Goal: Task Accomplishment & Management: Use online tool/utility

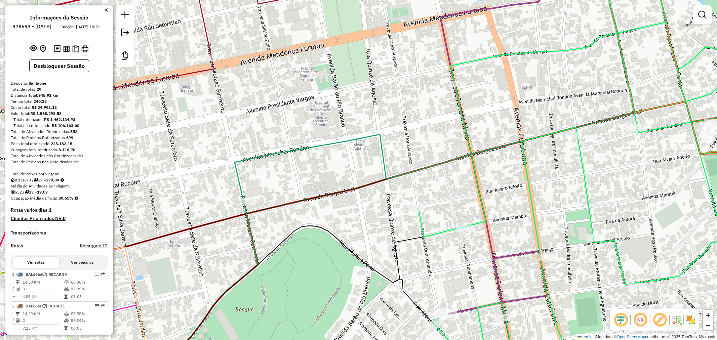
click at [277, 135] on div "Janela de atendimento Grade de atendimento Capacidade Transportadoras Veículos …" at bounding box center [358, 170] width 717 height 340
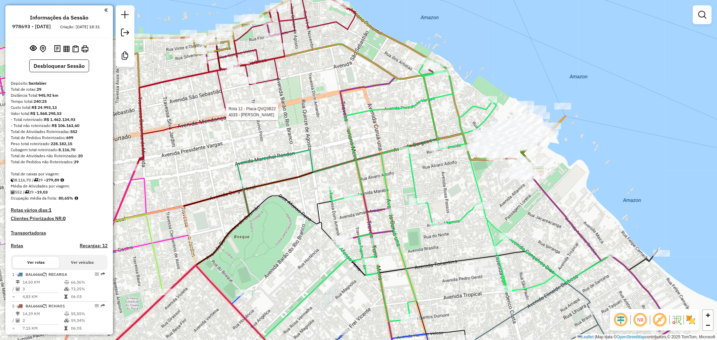
select select "**********"
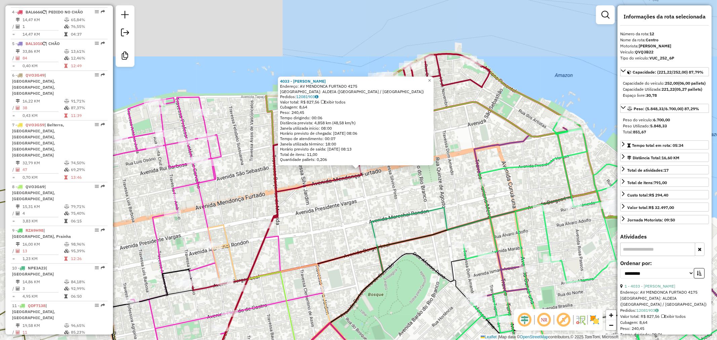
scroll to position [648, 0]
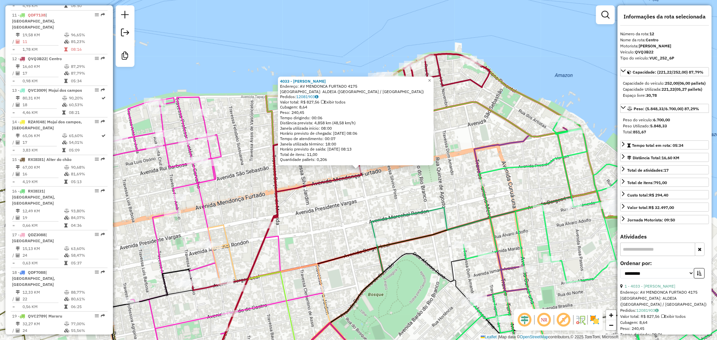
click at [342, 186] on div "4033 - [PERSON_NAME]: AV MENDONCA FURTADO 4175 Bairro: [GEOGRAPHIC_DATA] ([GEOG…" at bounding box center [358, 170] width 717 height 340
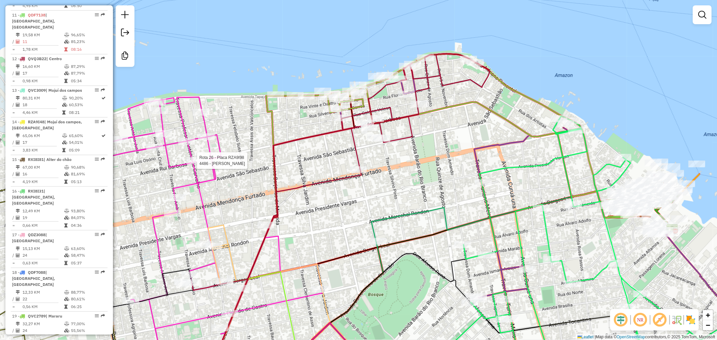
click at [199, 164] on div at bounding box center [194, 160] width 17 height 7
select select "**********"
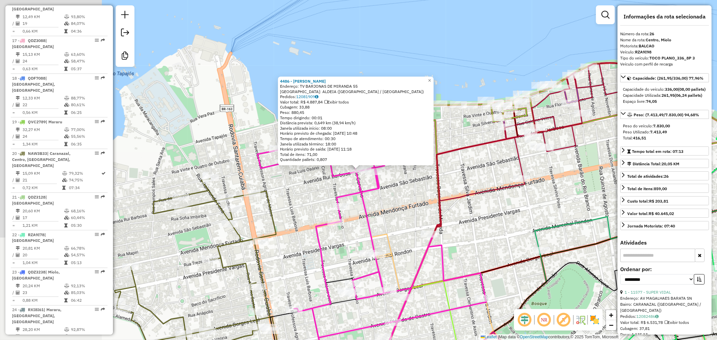
scroll to position [1060, 0]
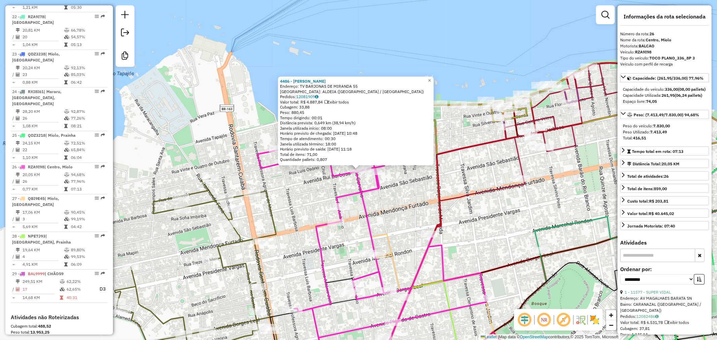
click at [351, 193] on icon at bounding box center [371, 240] width 229 height 268
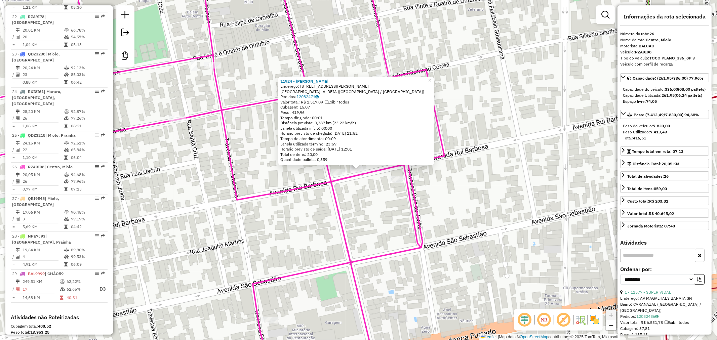
click at [325, 198] on div "11924 - [PERSON_NAME]: AV [PERSON_NAME] 2310 Bairro: [GEOGRAPHIC_DATA] ([GEOGRA…" at bounding box center [358, 170] width 717 height 340
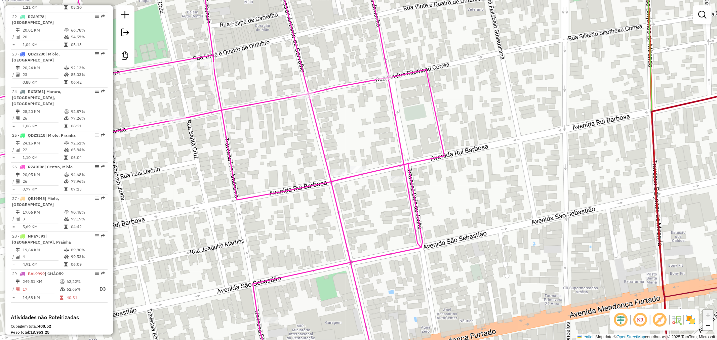
drag, startPoint x: 311, startPoint y: 270, endPoint x: 351, endPoint y: 194, distance: 85.6
click at [340, 207] on icon at bounding box center [191, 170] width 508 height 408
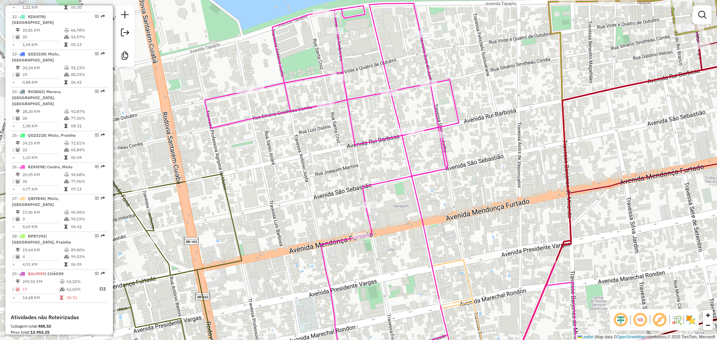
drag, startPoint x: 294, startPoint y: 229, endPoint x: 337, endPoint y: 213, distance: 45.9
click at [337, 213] on div "Janela de atendimento Grade de atendimento Capacidade Transportadoras Veículos …" at bounding box center [358, 170] width 717 height 340
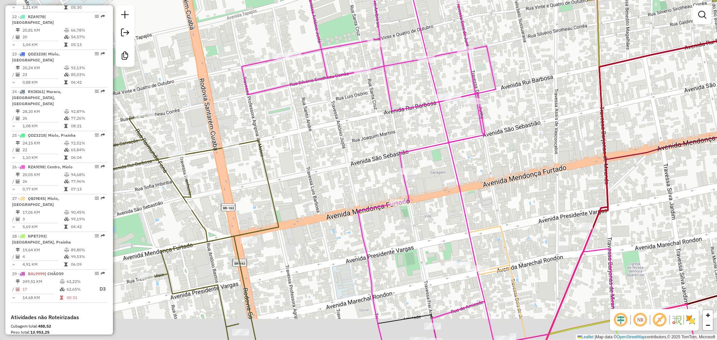
drag, startPoint x: 361, startPoint y: 190, endPoint x: 385, endPoint y: 171, distance: 30.6
click at [385, 171] on div "Janela de atendimento Grade de atendimento Capacidade Transportadoras Veículos …" at bounding box center [358, 170] width 717 height 340
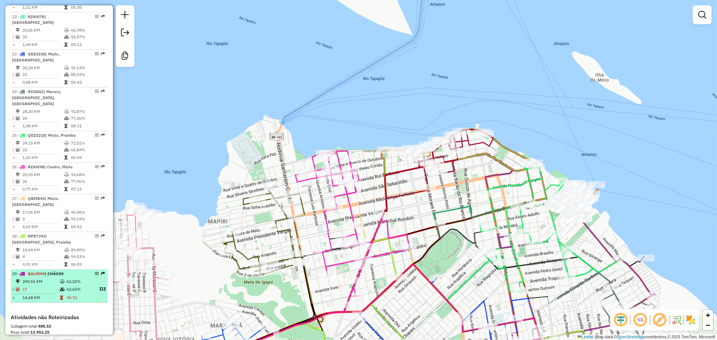
click at [45, 285] on td "17" at bounding box center [40, 289] width 37 height 8
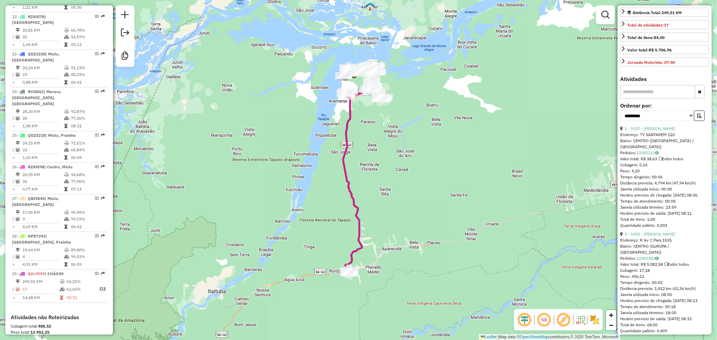
scroll to position [112, 0]
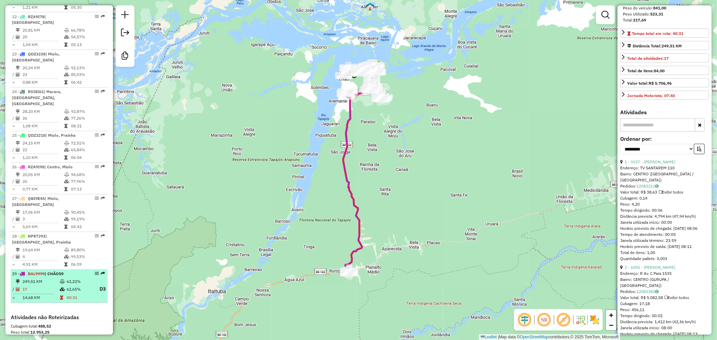
click at [74, 278] on td "62,22%" at bounding box center [79, 281] width 27 height 7
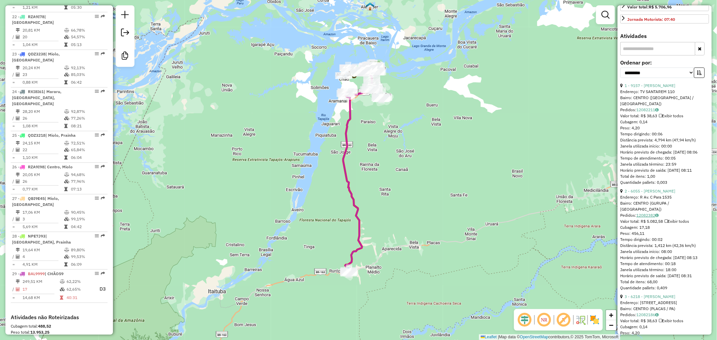
scroll to position [186, 0]
click at [683, 80] on select "**********" at bounding box center [657, 74] width 74 height 10
click at [620, 75] on select "**********" at bounding box center [657, 74] width 74 height 10
click at [699, 77] on icon "button" at bounding box center [698, 74] width 5 height 5
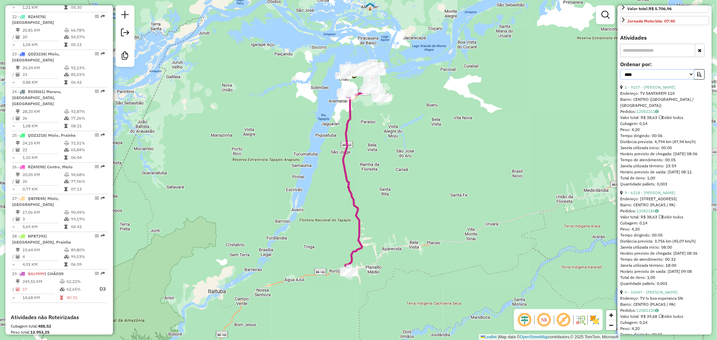
click at [689, 80] on select "**********" at bounding box center [657, 74] width 74 height 10
select select "**********"
click at [620, 75] on select "**********" at bounding box center [657, 74] width 74 height 10
click at [549, 119] on div "Janela de atendimento Grade de atendimento Capacidade Transportadoras Veículos …" at bounding box center [358, 170] width 717 height 340
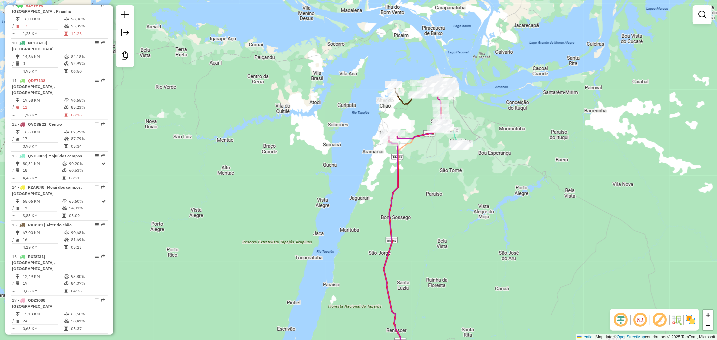
scroll to position [575, 0]
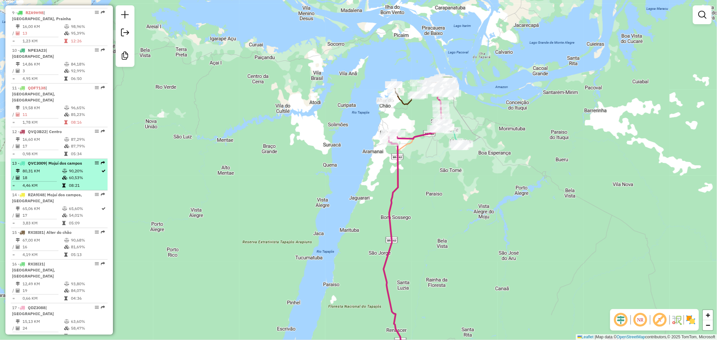
click at [63, 169] on icon at bounding box center [64, 171] width 5 height 4
select select "**********"
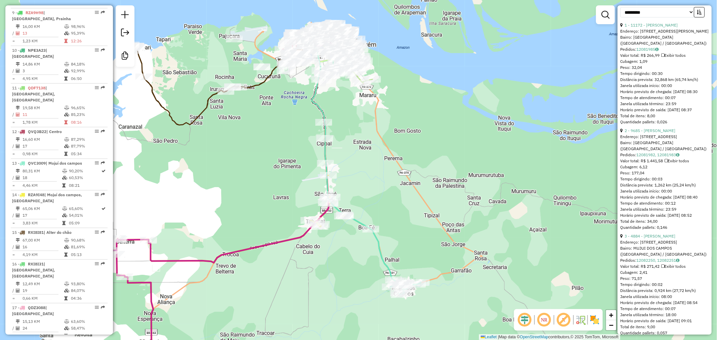
scroll to position [298, 0]
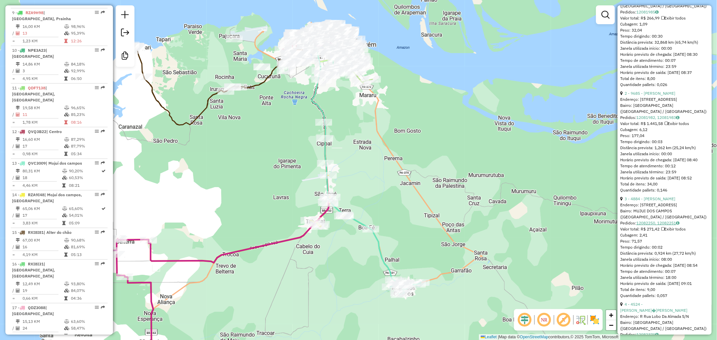
click at [656, 225] on link "12082250, 12082251" at bounding box center [657, 222] width 43 height 5
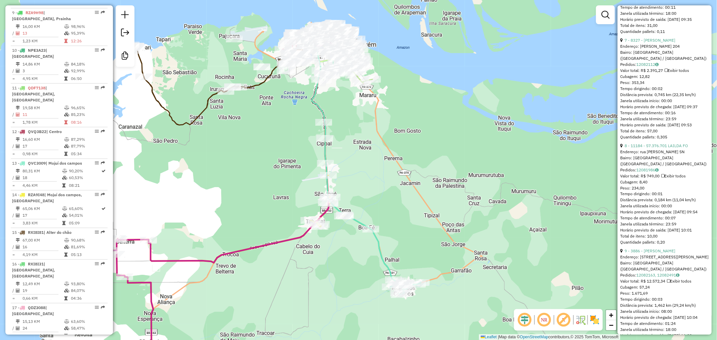
scroll to position [896, 0]
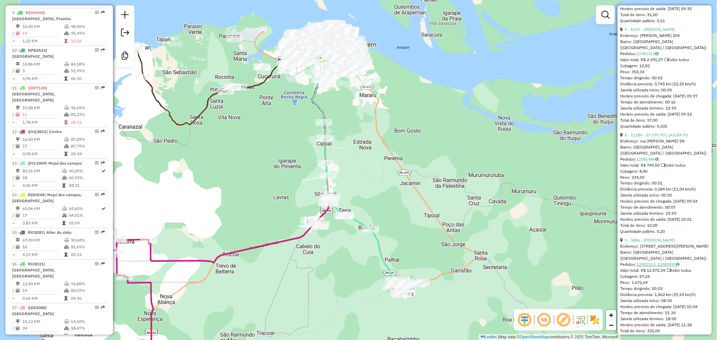
click at [659, 267] on link "12082163, 12082491" at bounding box center [657, 264] width 43 height 5
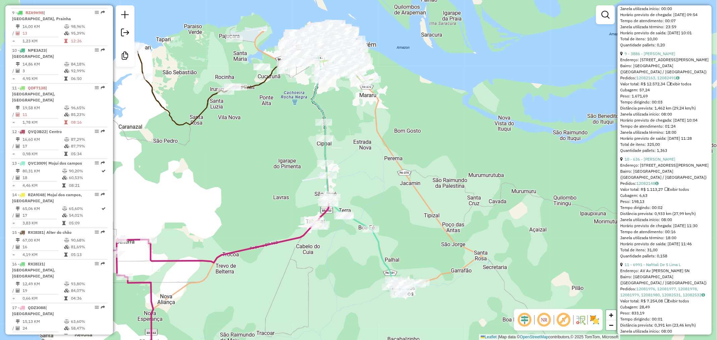
scroll to position [1120, 0]
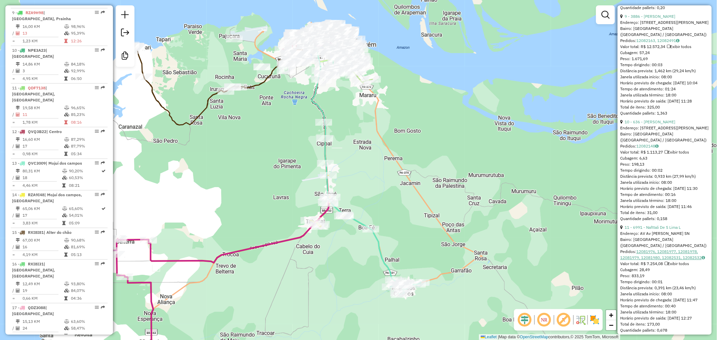
click at [654, 260] on link "12081976, 12081977, 12081978, 12081979, 12081980, 12082531, 12082532" at bounding box center [662, 254] width 85 height 11
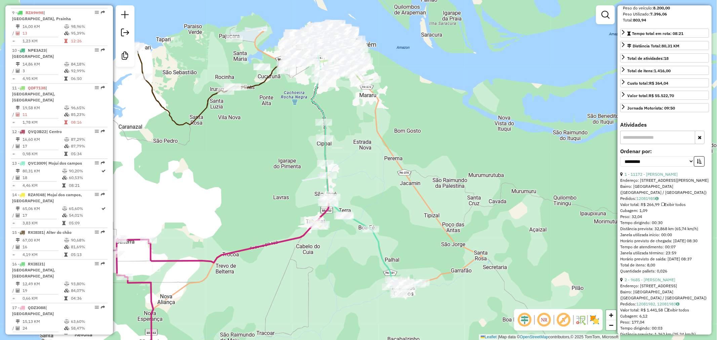
scroll to position [0, 0]
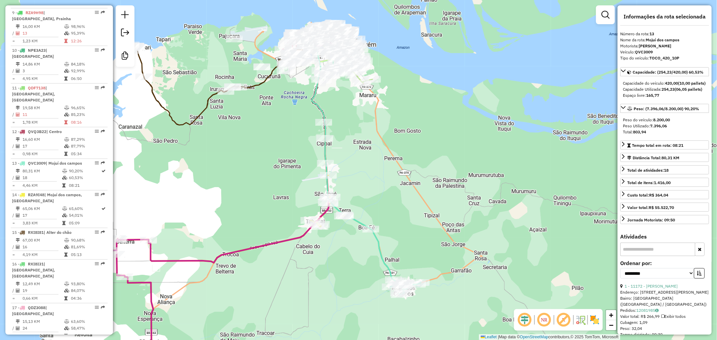
click at [350, 111] on div "Janela de atendimento Grade de atendimento Capacidade Transportadoras Veículos …" at bounding box center [358, 170] width 717 height 340
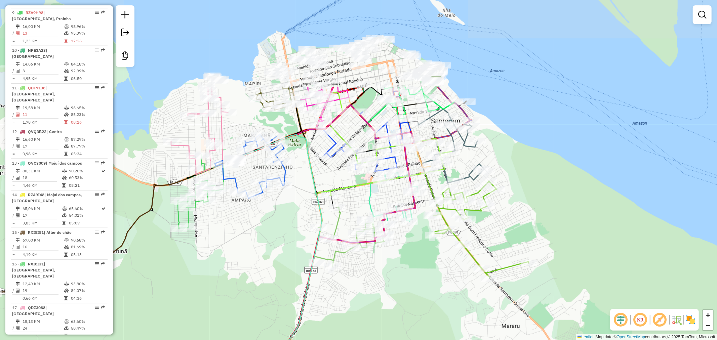
drag, startPoint x: 331, startPoint y: 51, endPoint x: 328, endPoint y: 172, distance: 121.0
click at [328, 172] on div "Janela de atendimento Grade de atendimento Capacidade Transportadoras Veículos …" at bounding box center [358, 170] width 717 height 340
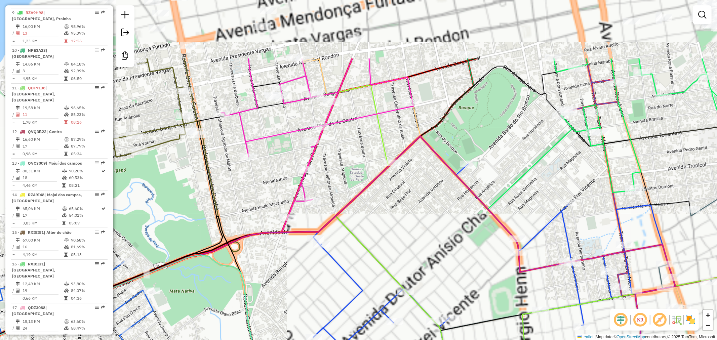
drag, startPoint x: 353, startPoint y: 159, endPoint x: 360, endPoint y: 197, distance: 38.9
click at [360, 197] on div "Rota 28 - Placa NPE7J93 9438 - ADENILSON BATISTA D Janela de atendimento Grade …" at bounding box center [358, 170] width 717 height 340
